Goal: Navigation & Orientation: Find specific page/section

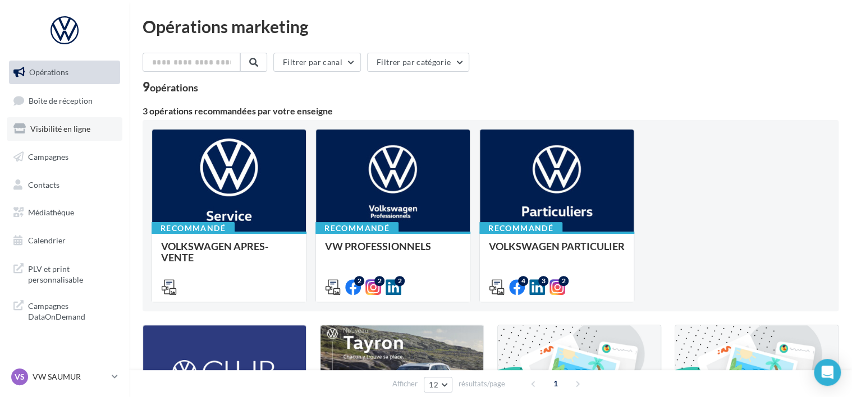
click at [92, 124] on link "Visibilité en ligne" at bounding box center [65, 129] width 116 height 24
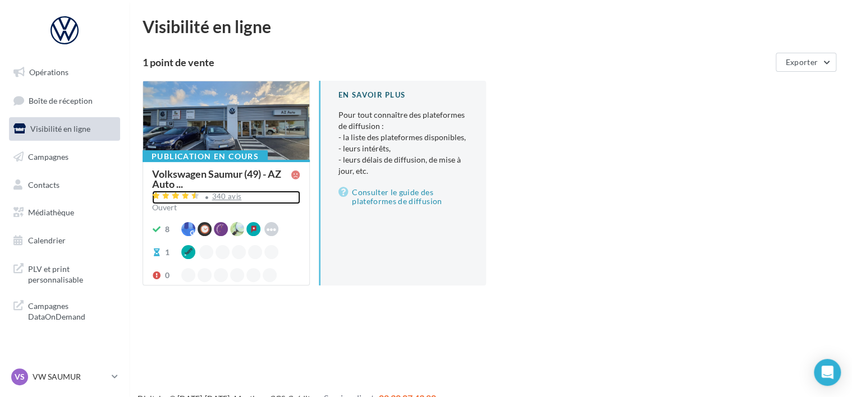
click at [215, 197] on div "340 avis" at bounding box center [227, 196] width 30 height 7
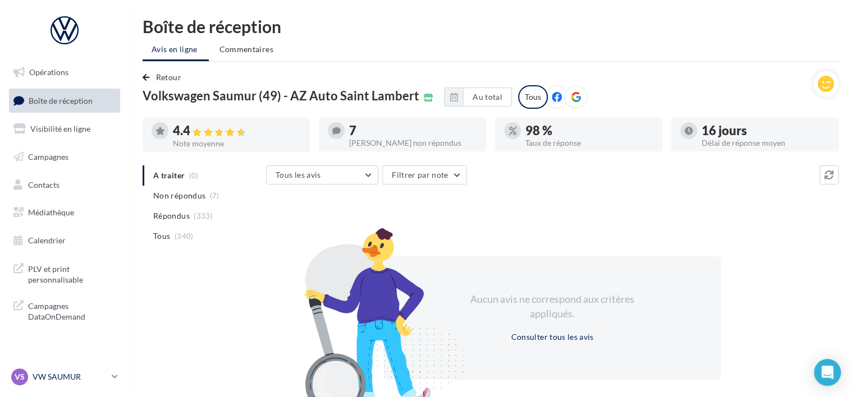
click at [98, 372] on p "VW SAUMUR" at bounding box center [70, 376] width 75 height 11
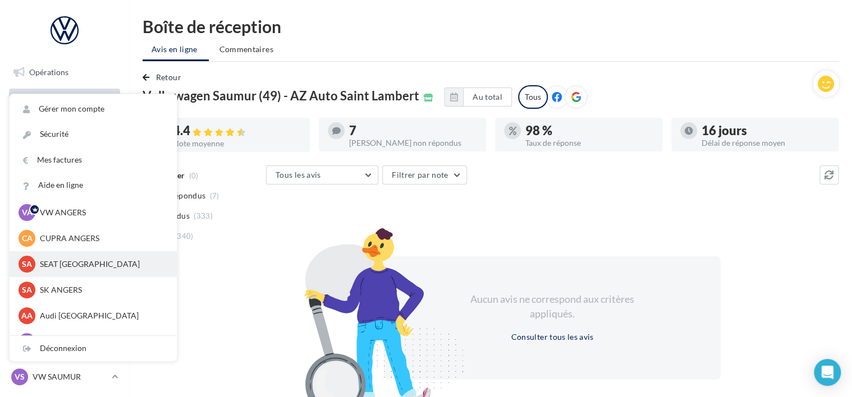
scroll to position [35, 0]
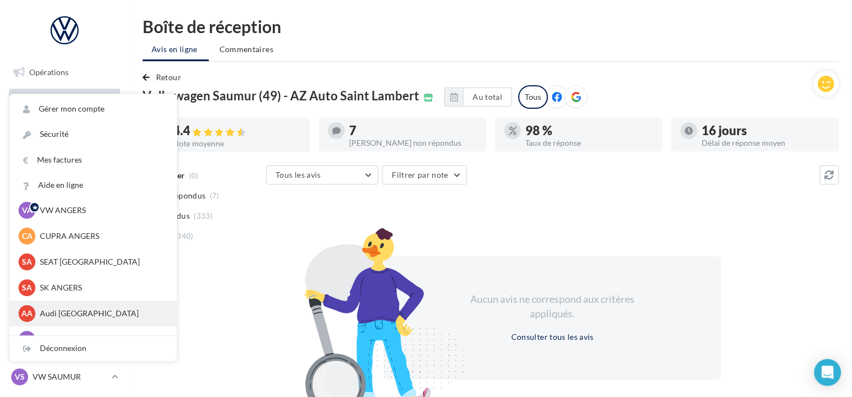
click at [121, 307] on div "AA Audi ANGERS audi-ange-tar" at bounding box center [93, 313] width 149 height 17
